Goal: Check status: Check status

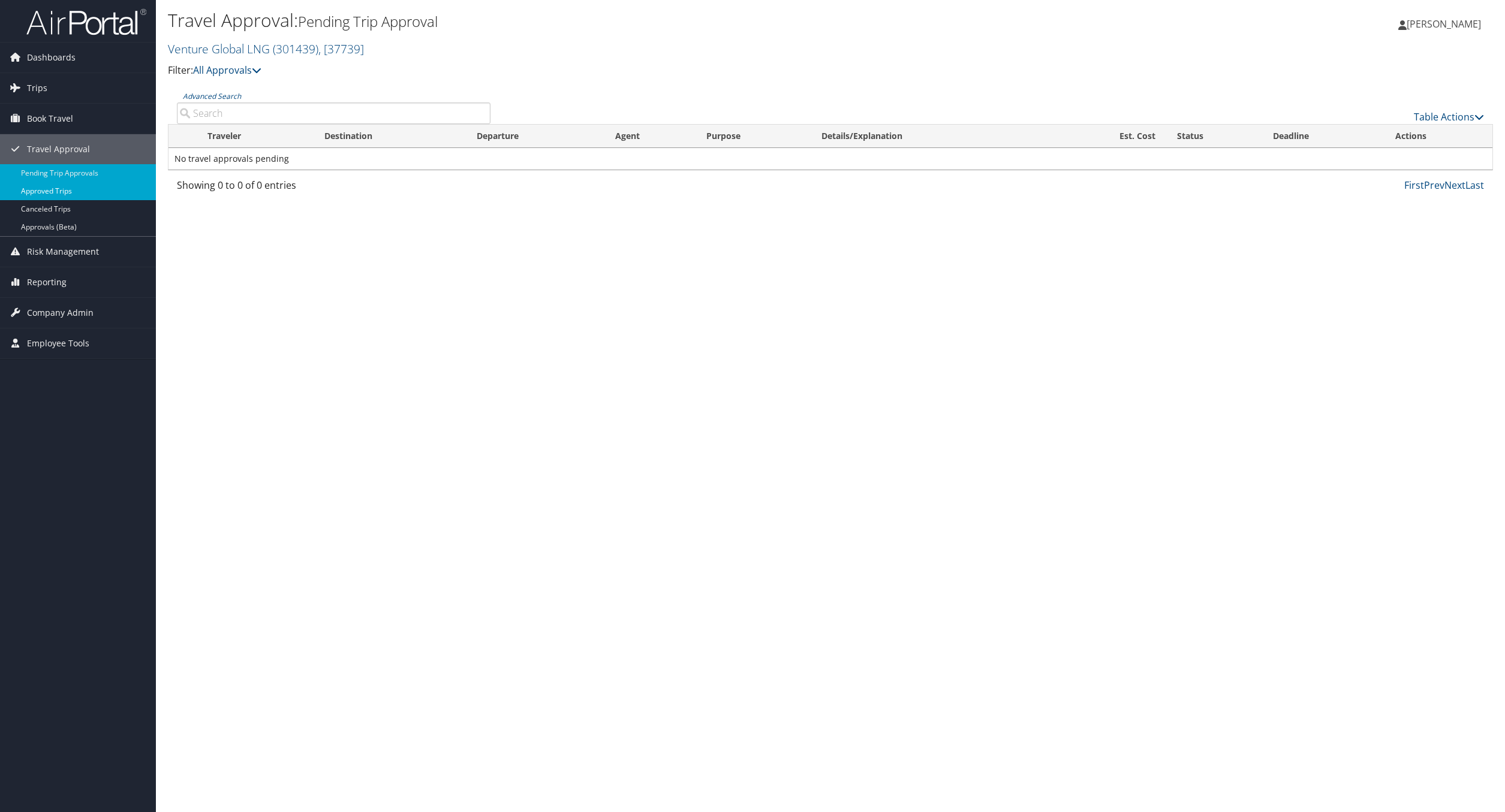
click at [55, 190] on link "Approved Trips" at bounding box center [78, 191] width 156 height 18
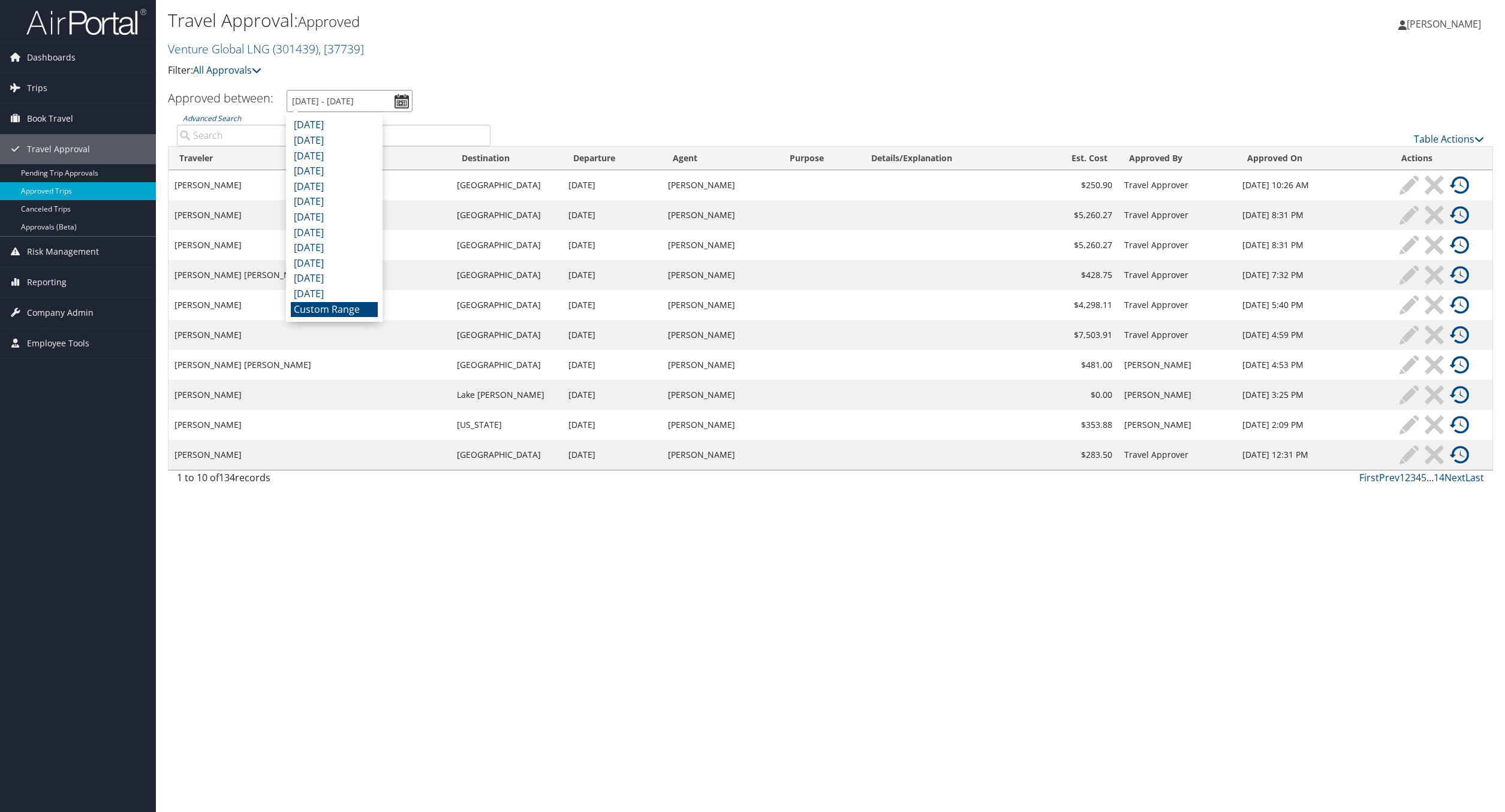
click at [406, 101] on input "[DATE] - [DATE]" at bounding box center [349, 100] width 125 height 22
click at [349, 308] on li "Custom Range" at bounding box center [334, 310] width 87 height 16
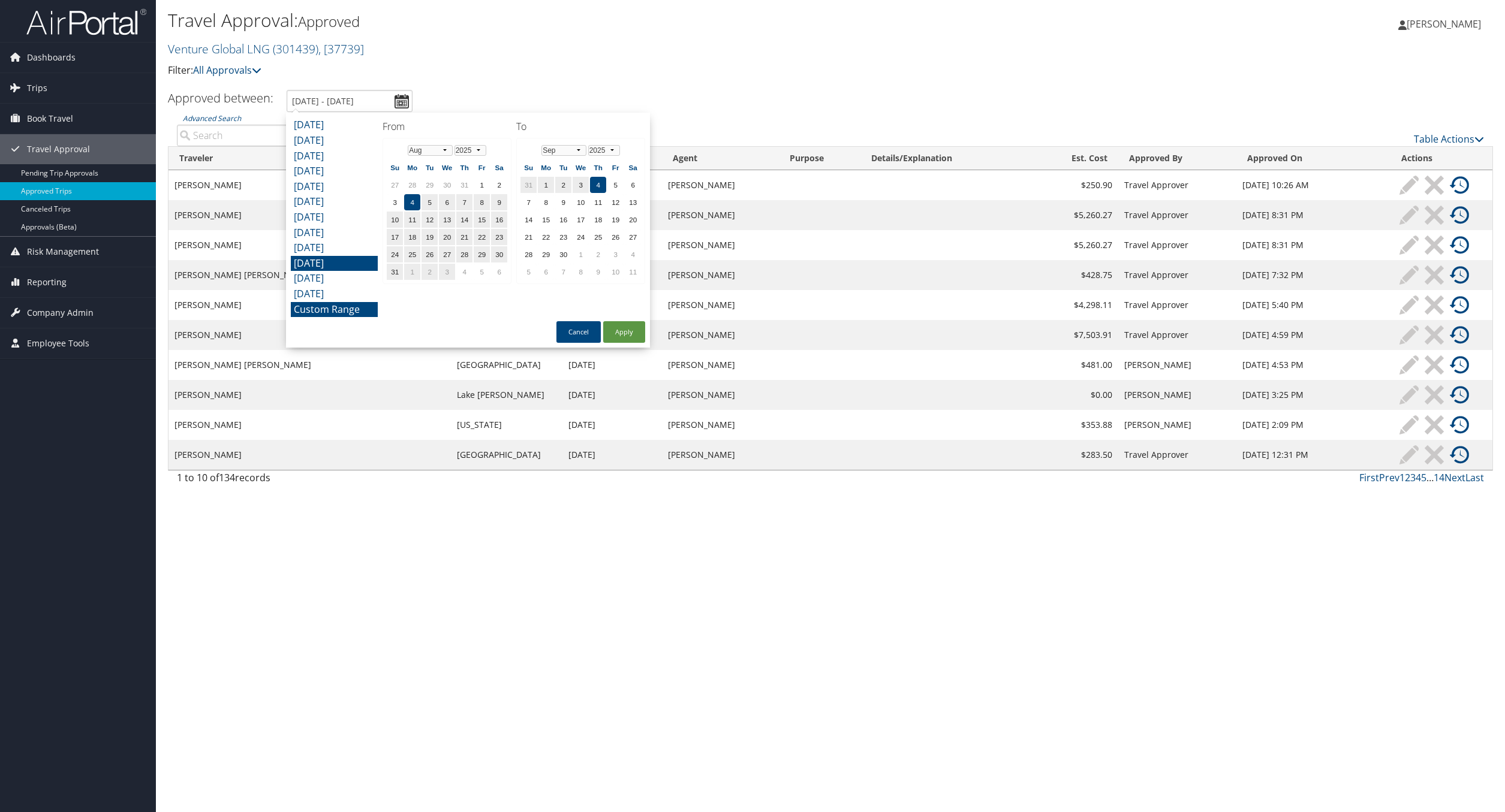
click at [335, 259] on li "[DATE]" at bounding box center [334, 264] width 87 height 16
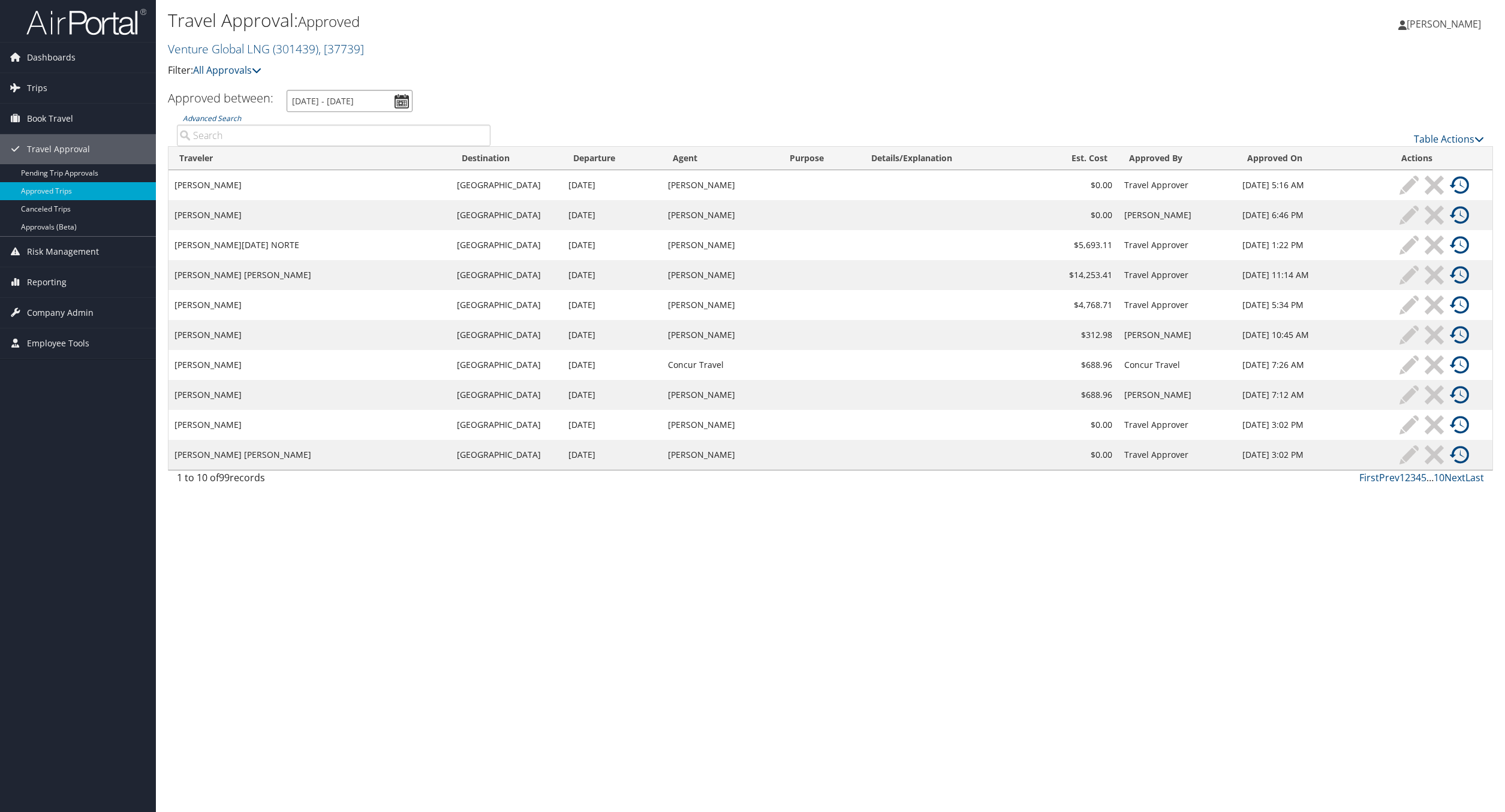
click at [400, 101] on input "[DATE] - [DATE]" at bounding box center [349, 100] width 125 height 22
click at [339, 247] on li "[DATE]" at bounding box center [334, 248] width 87 height 16
type input "[DATE] - [DATE]"
click at [1413, 480] on link "2" at bounding box center [1413, 477] width 6 height 14
